Goal: Task Accomplishment & Management: Manage account settings

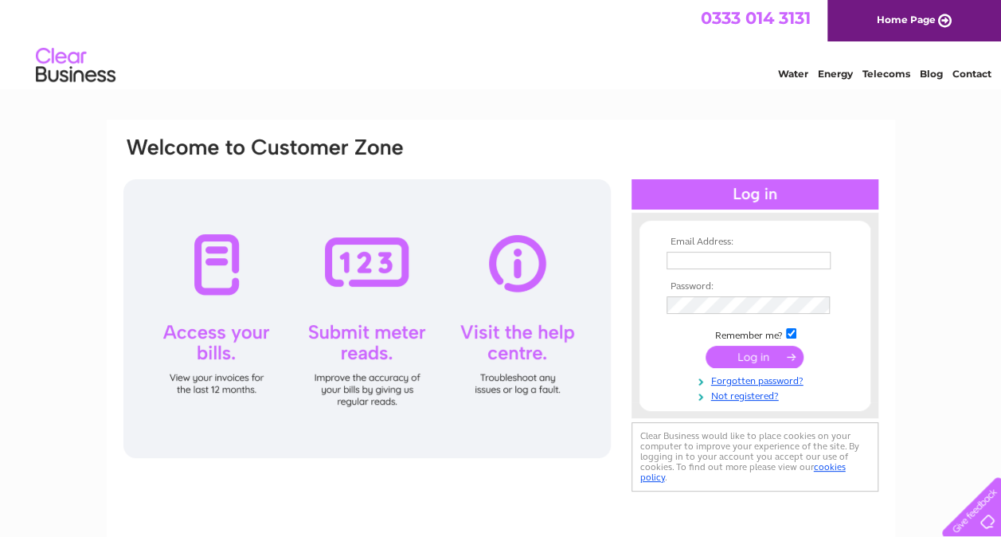
type input "[EMAIL_ADDRESS][DOMAIN_NAME]"
click at [758, 354] on input "submit" at bounding box center [754, 357] width 98 height 22
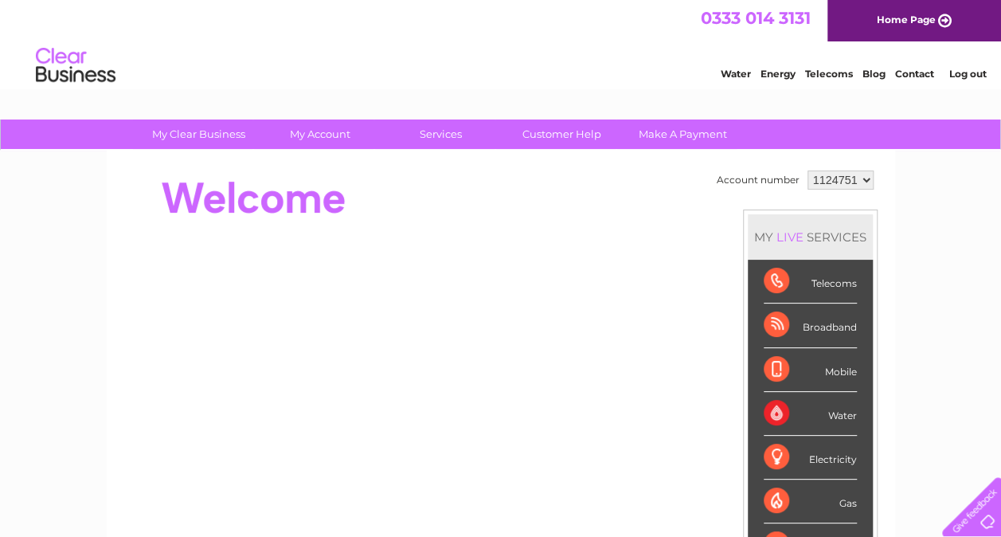
click at [856, 186] on select "1124751" at bounding box center [840, 179] width 66 height 19
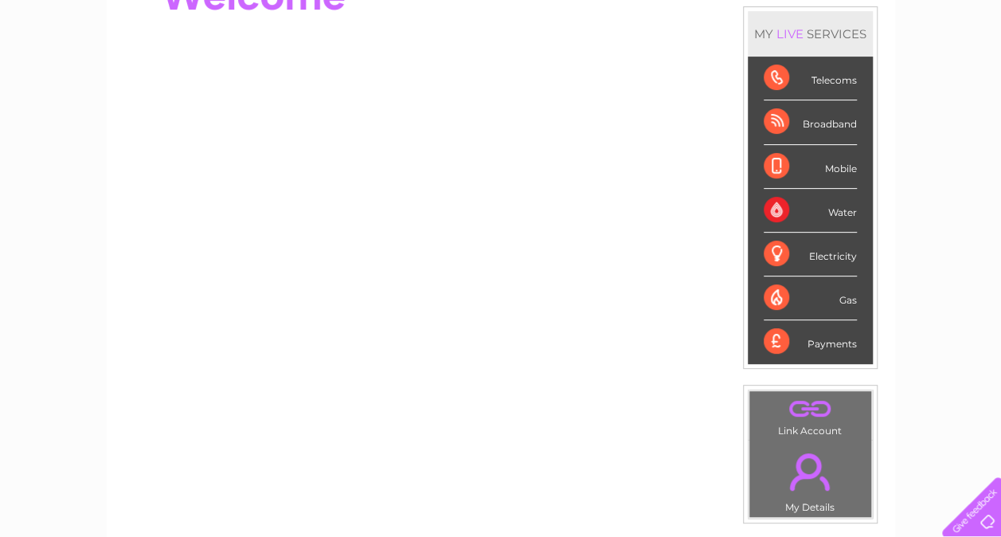
scroll to position [208, 0]
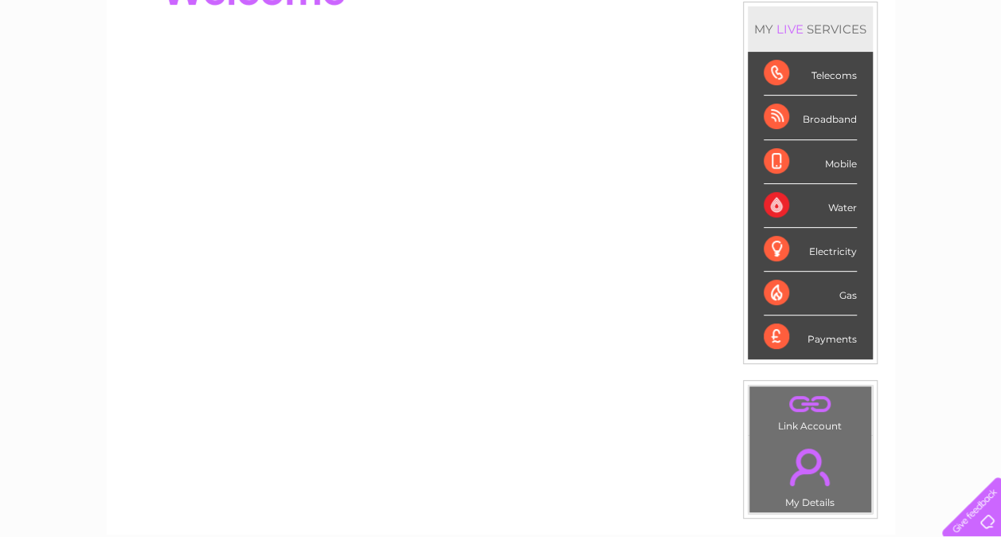
click at [827, 119] on div "Broadband" at bounding box center [810, 118] width 93 height 44
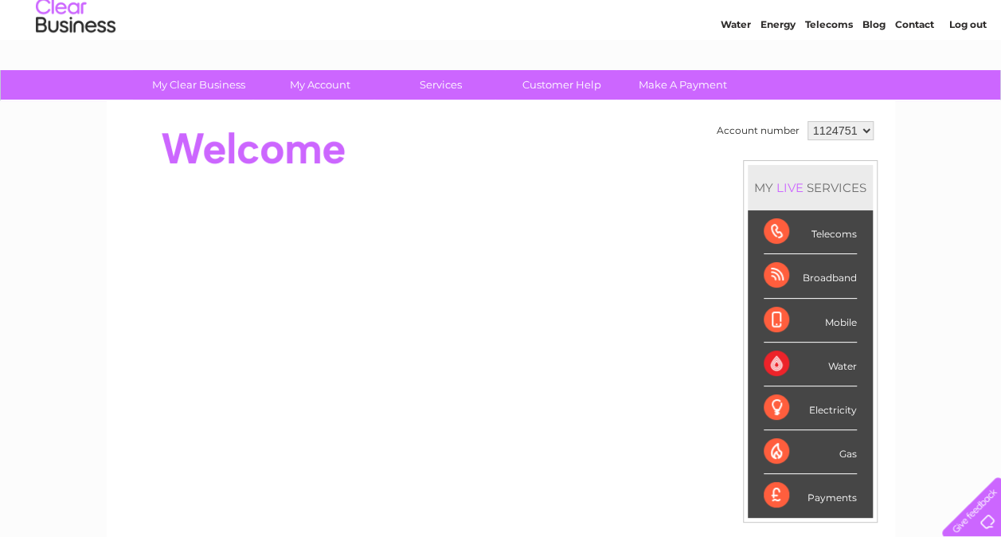
scroll to position [56, 0]
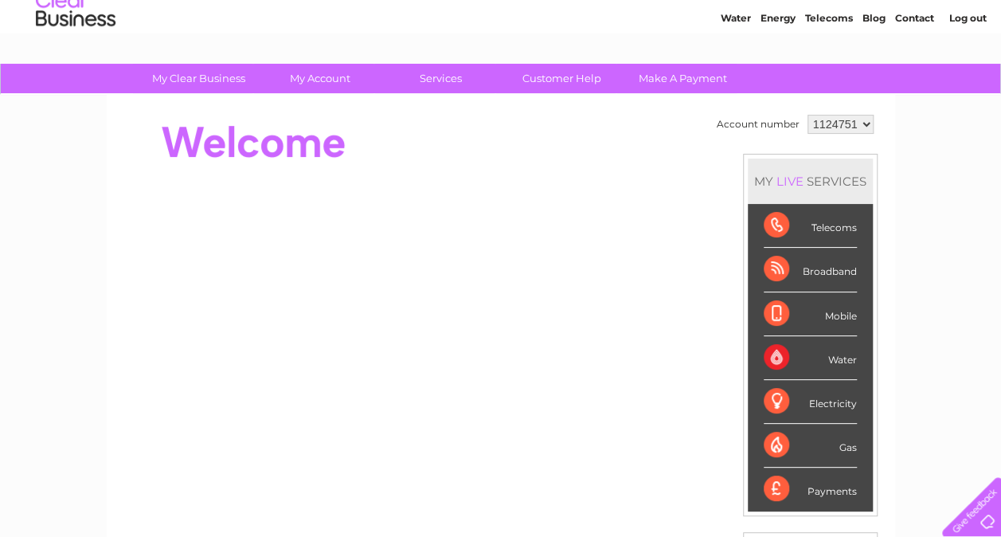
click at [819, 266] on div "Broadband" at bounding box center [810, 270] width 93 height 44
click at [779, 270] on div "Broadband" at bounding box center [810, 270] width 93 height 44
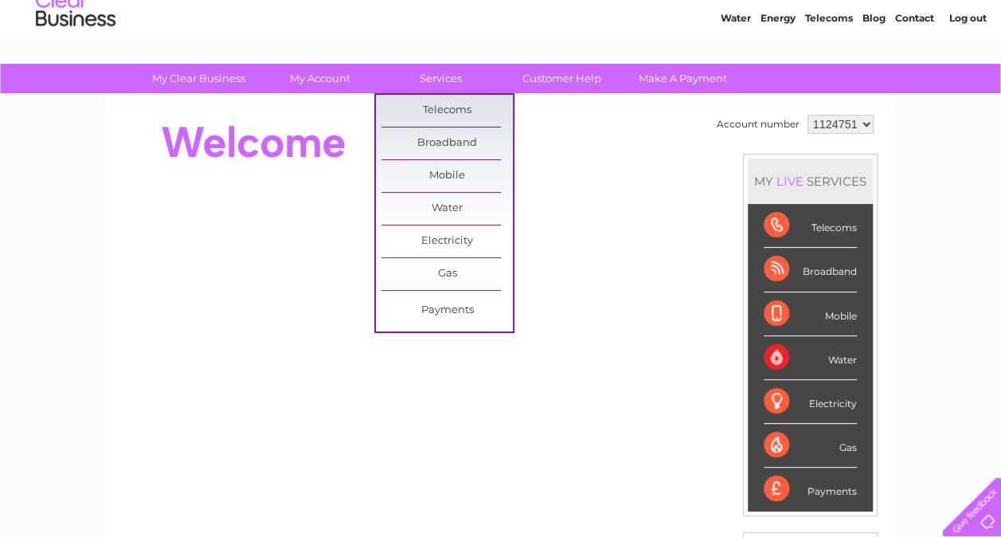
click at [437, 141] on link "Broadband" at bounding box center [446, 143] width 131 height 32
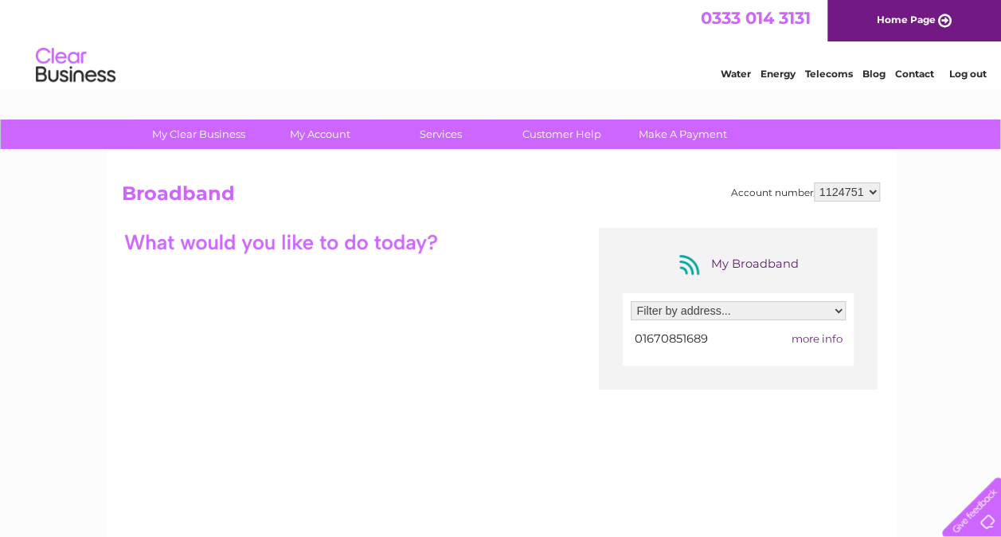
click at [701, 312] on select "Filter by address... 255 Hawthorn Road, Ashington, Northumberland, NE63 0QT" at bounding box center [738, 310] width 215 height 19
select select "2299239"
click at [631, 301] on select "Filter by address... 255 Hawthorn Road, Ashington, Northumberland, NE63 0QT" at bounding box center [738, 310] width 215 height 19
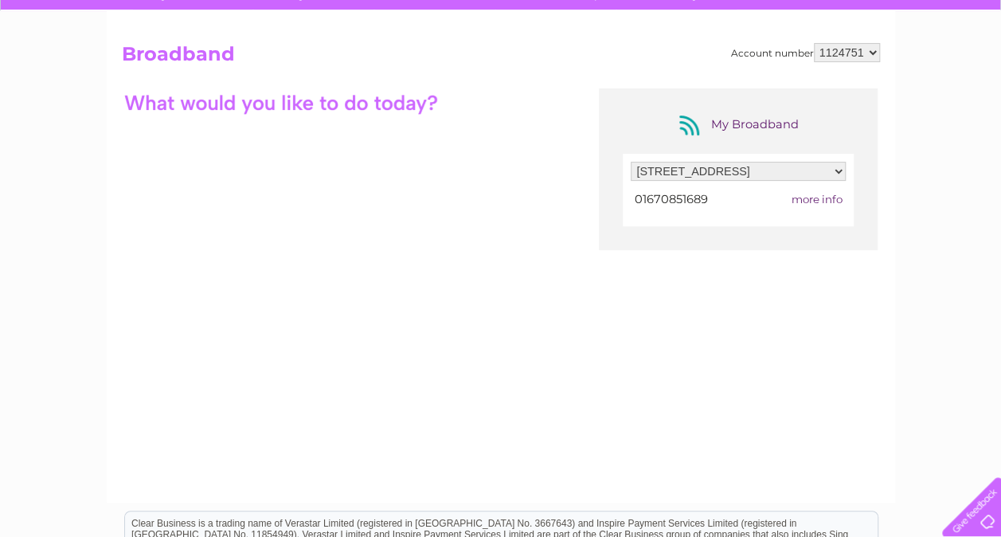
scroll to position [74, 0]
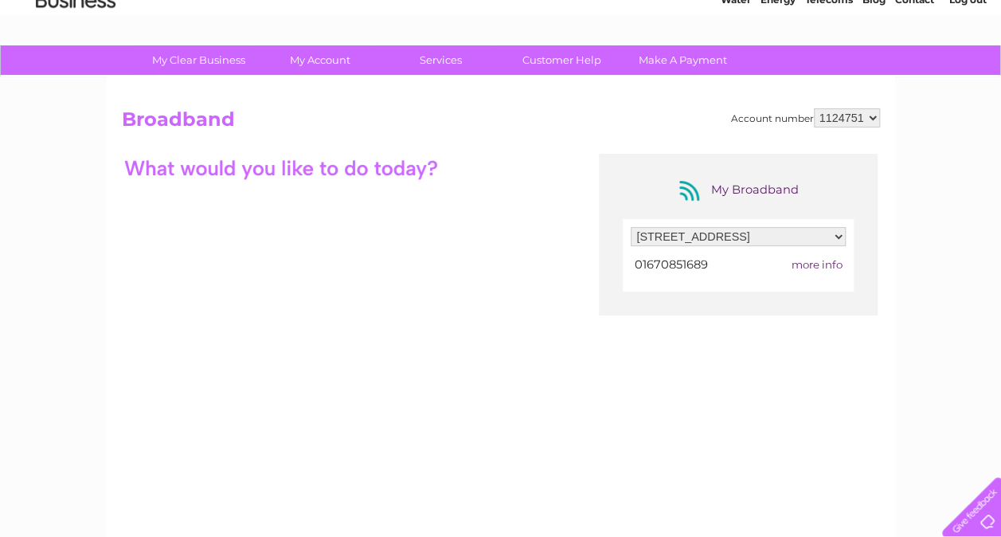
click at [500, 178] on div at bounding box center [349, 168] width 455 height 28
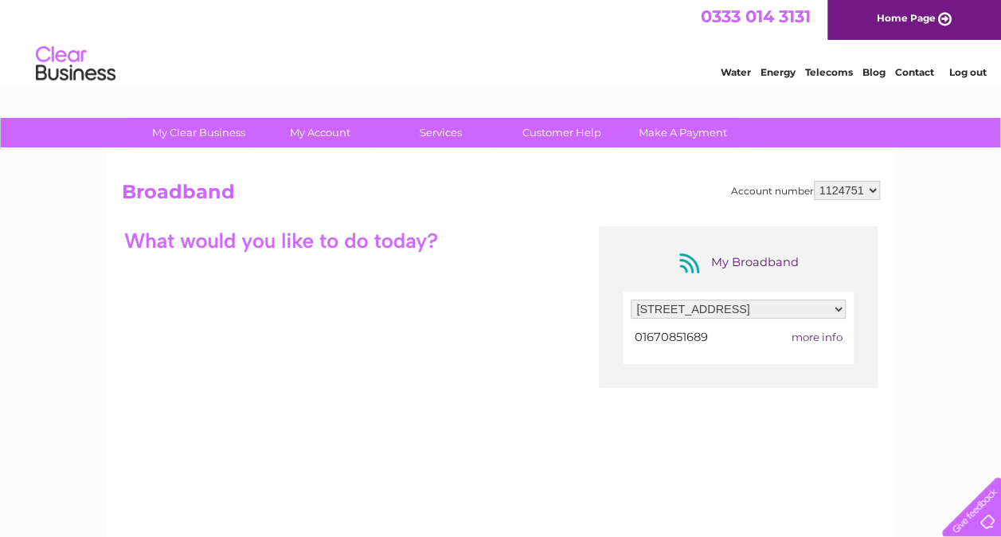
scroll to position [0, 0]
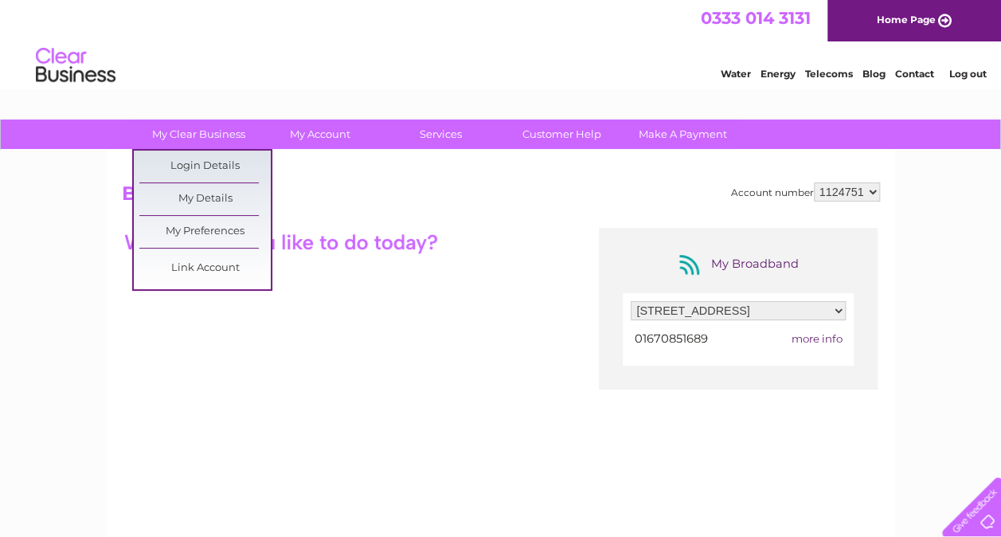
click at [193, 192] on link "My Details" at bounding box center [204, 199] width 131 height 32
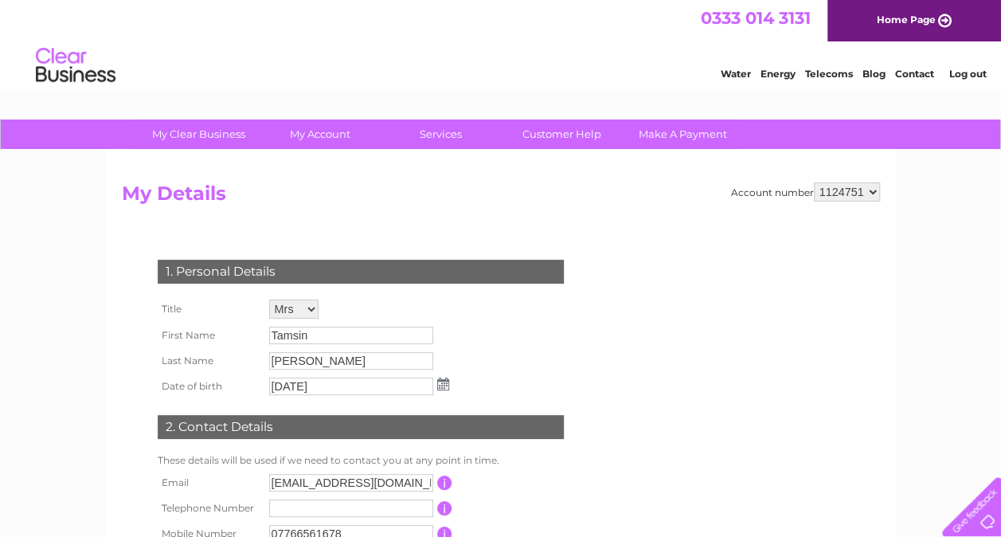
click at [213, 135] on link "My Clear Business" at bounding box center [198, 133] width 131 height 29
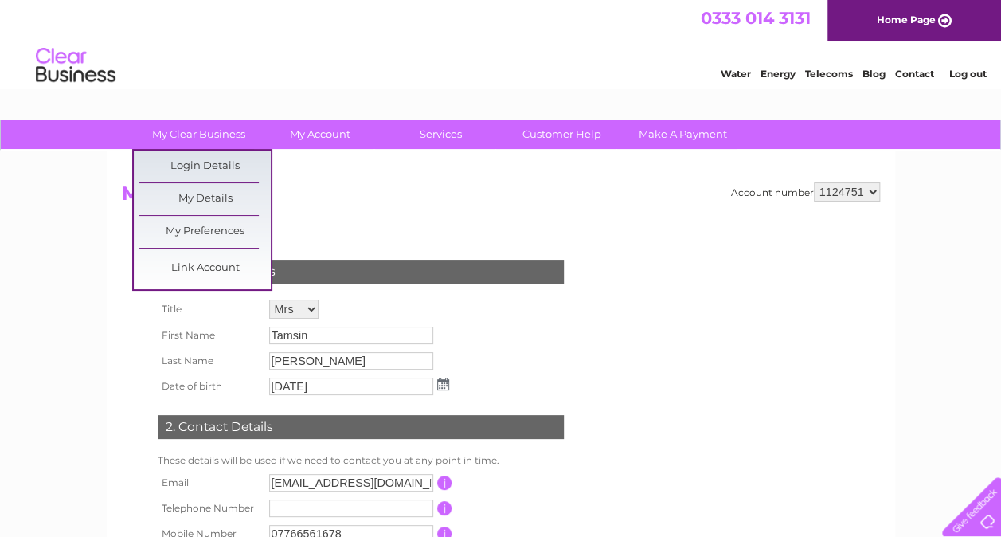
click at [227, 234] on link "My Preferences" at bounding box center [204, 232] width 131 height 32
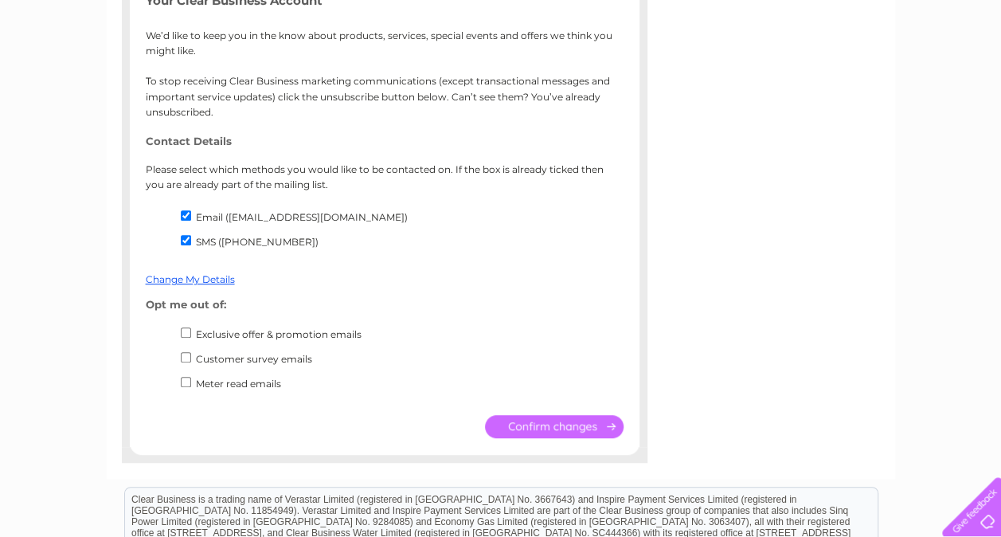
scroll to position [273, 0]
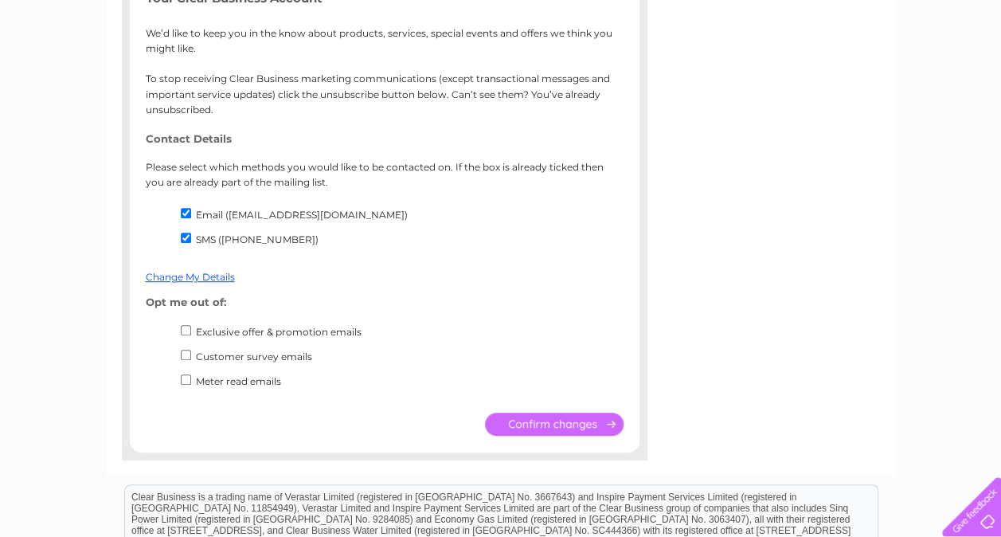
click at [186, 213] on input "Email ([EMAIL_ADDRESS][DOMAIN_NAME])" at bounding box center [186, 213] width 10 height 10
click at [256, 218] on label "Email (tamsinlangus@gmail.com)" at bounding box center [302, 215] width 212 height 12
click at [191, 218] on input "Email (tamsinlangus@gmail.com)" at bounding box center [186, 213] width 10 height 10
click at [183, 215] on input "Email (tamsinlangus@gmail.com)" at bounding box center [186, 213] width 10 height 10
click at [182, 212] on input "Email (tamsinlangus@gmail.com)" at bounding box center [186, 213] width 10 height 10
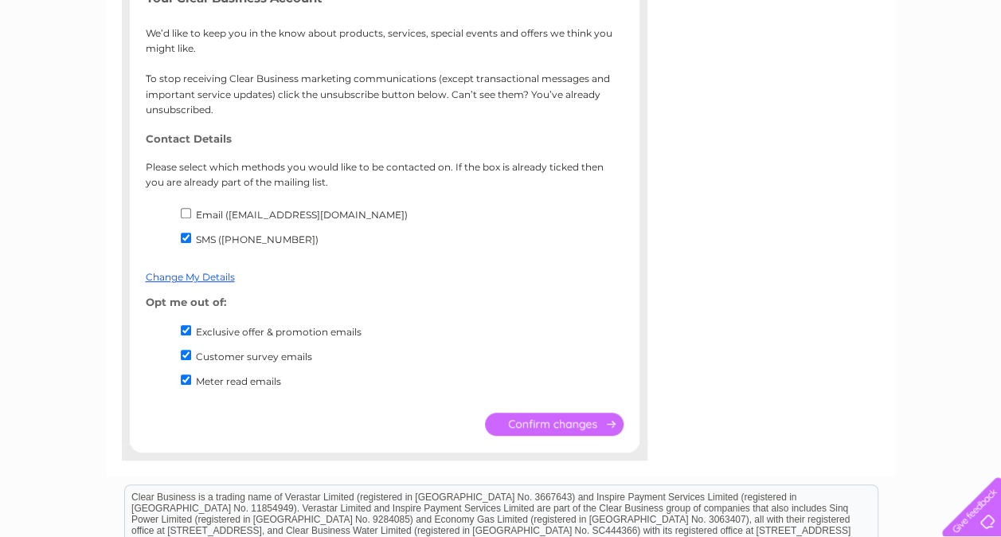
checkbox input "true"
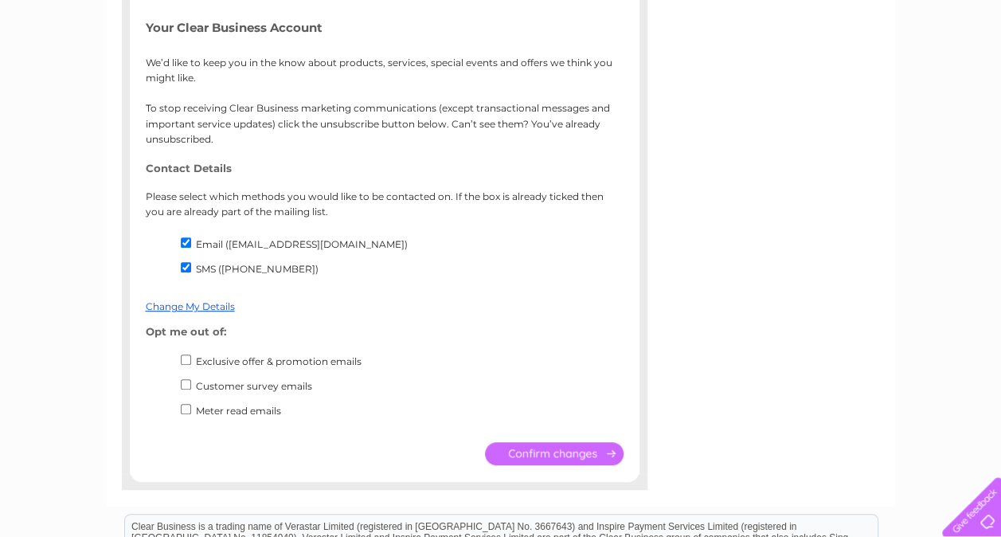
scroll to position [253, 0]
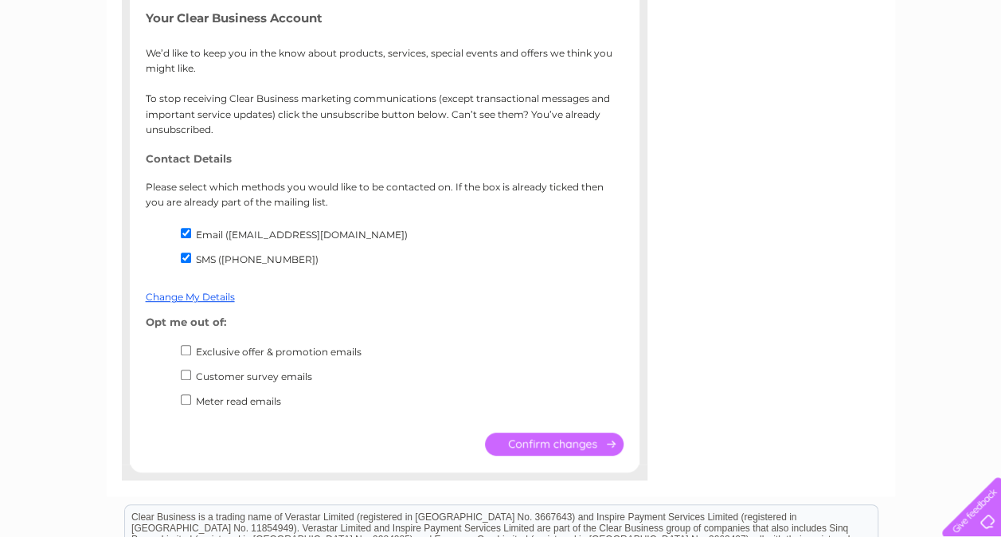
click at [575, 441] on input "submit" at bounding box center [554, 443] width 139 height 23
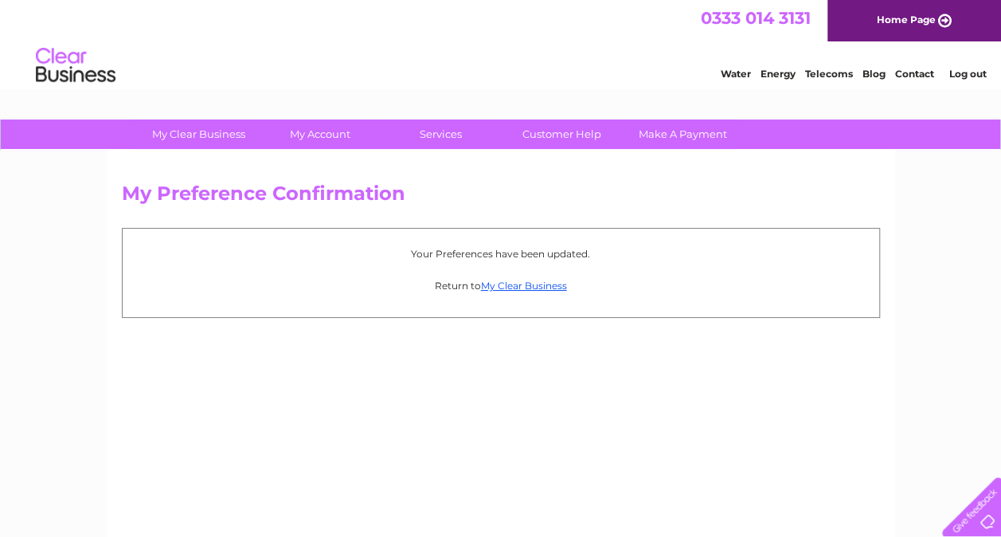
click at [307, 139] on link "My Account" at bounding box center [319, 133] width 131 height 29
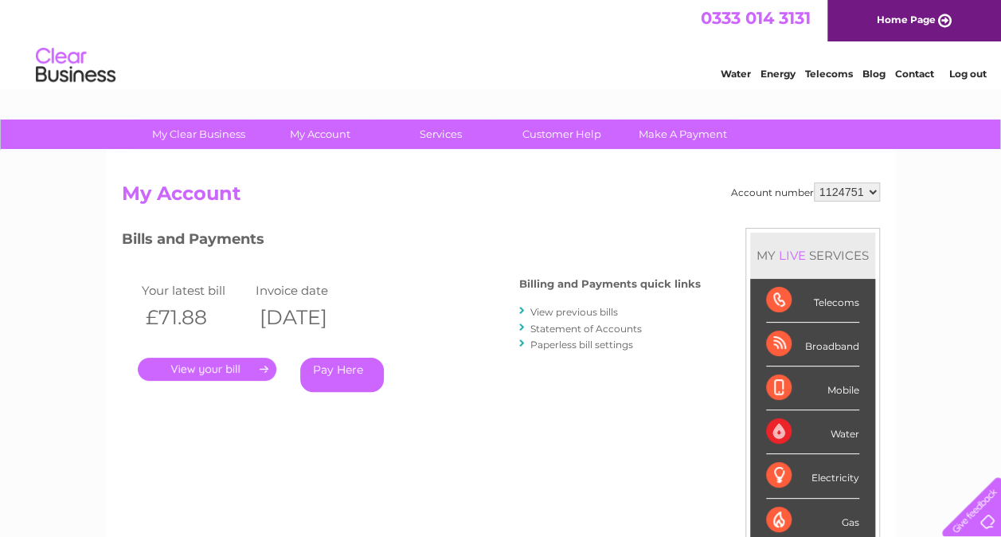
click at [454, 132] on link "Services" at bounding box center [440, 133] width 131 height 29
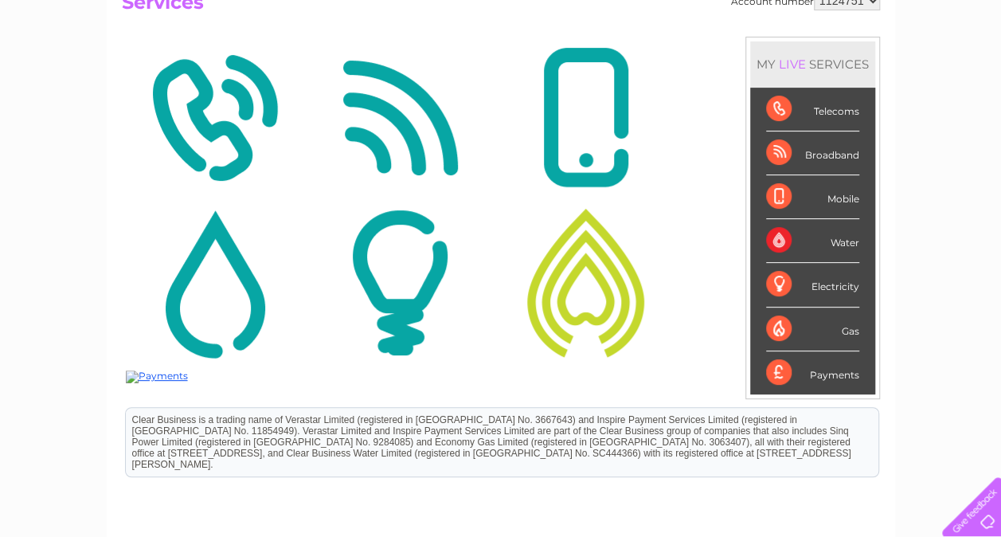
scroll to position [192, 0]
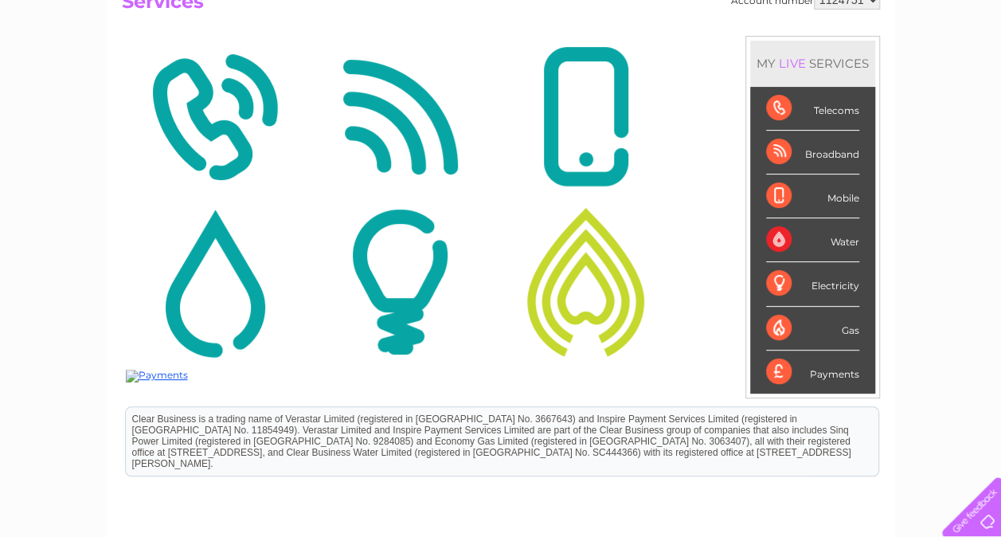
click at [378, 122] on img at bounding box center [400, 117] width 178 height 154
click at [799, 154] on div "Broadband" at bounding box center [812, 153] width 93 height 44
click at [777, 155] on div "Broadband" at bounding box center [812, 153] width 93 height 44
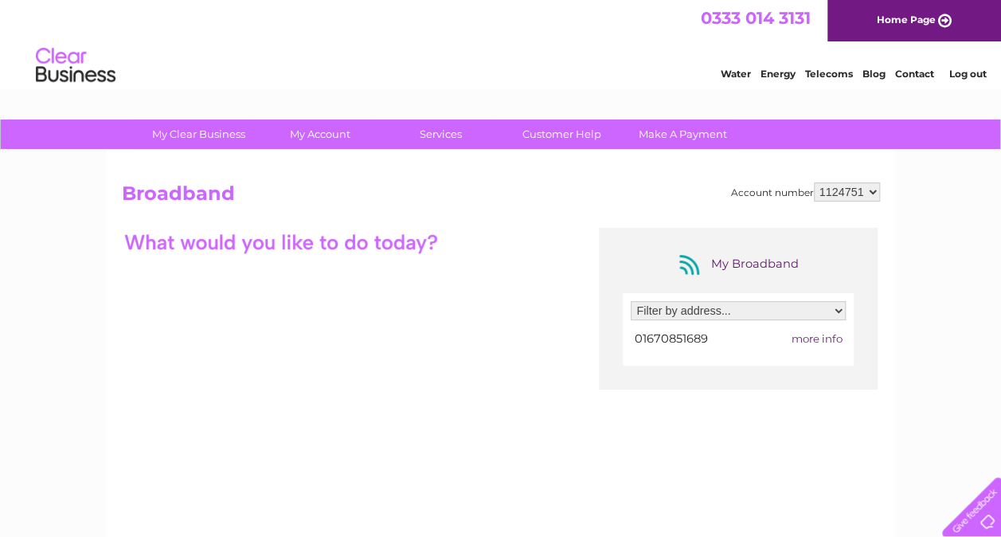
click at [731, 312] on select "Filter by address... 255 Hawthorn Road, Ashington, Northumberland, NE63 0QT" at bounding box center [738, 310] width 215 height 19
select select "2299239"
click at [631, 301] on select "Filter by address... 255 Hawthorn Road, Ashington, Northumberland, NE63 0QT" at bounding box center [738, 310] width 215 height 19
click at [921, 441] on div "My Clear Business Login Details My Details My Preferences Link Account My Accou…" at bounding box center [500, 516] width 1001 height 795
click at [588, 144] on link "Customer Help" at bounding box center [561, 133] width 131 height 29
